Goal: Find specific page/section: Find specific page/section

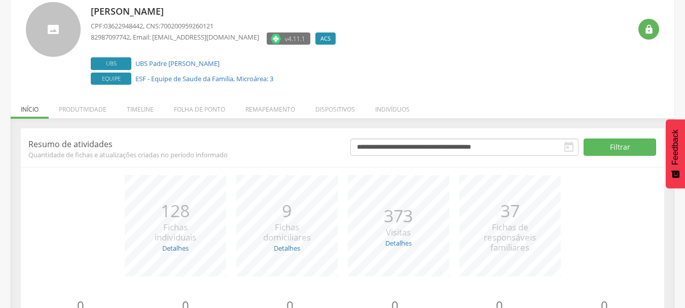
scroll to position [124, 0]
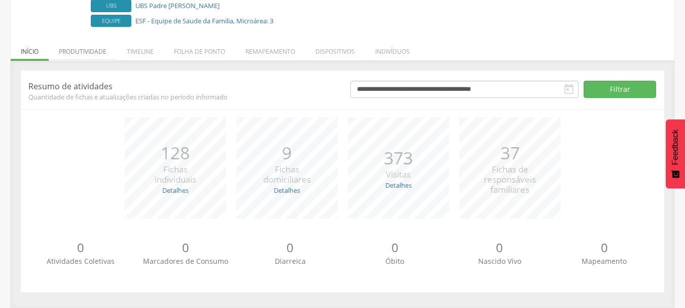
click at [91, 49] on li "Produtividade" at bounding box center [83, 49] width 68 height 24
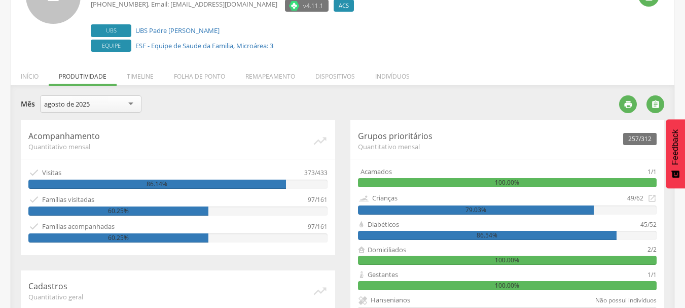
scroll to position [0, 0]
